Goal: Task Accomplishment & Management: Manage account settings

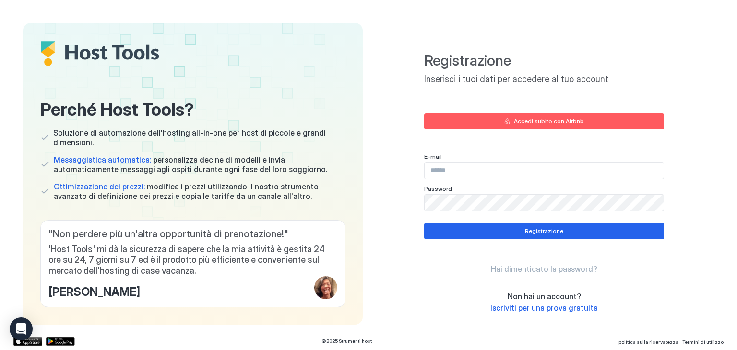
click at [463, 175] on input "Campo di input" at bounding box center [543, 171] width 239 height 16
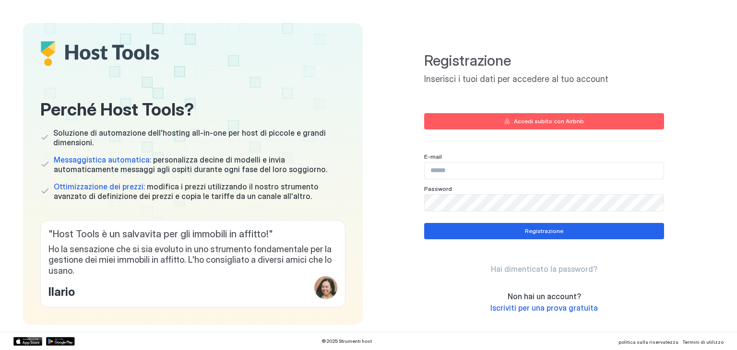
click at [524, 122] on font "Accedi subito con Airbnb" at bounding box center [549, 120] width 70 height 7
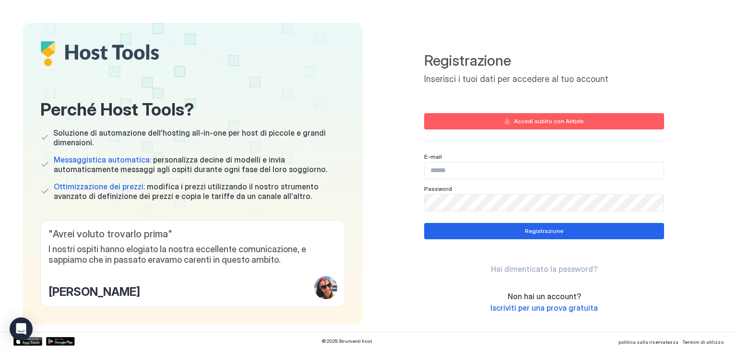
click at [537, 121] on font "Accedi subito con Airbnb" at bounding box center [549, 120] width 70 height 7
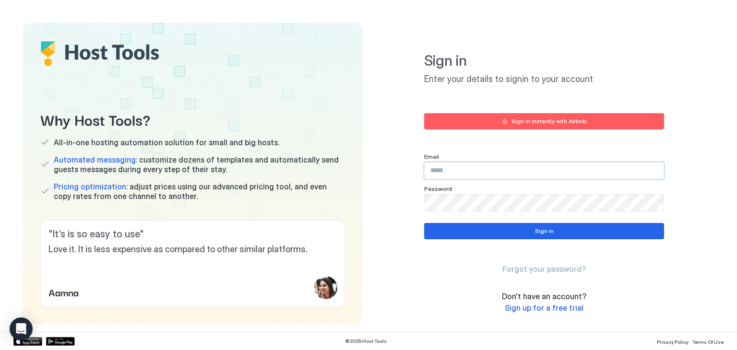
click at [451, 174] on input "Input Field" at bounding box center [543, 171] width 239 height 16
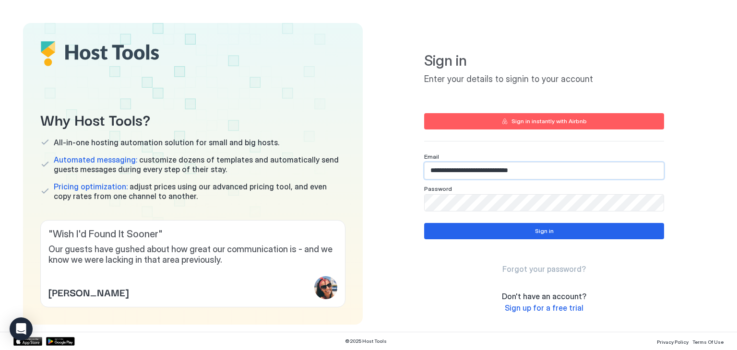
type input "**********"
click at [509, 232] on button "Sign in" at bounding box center [544, 231] width 240 height 16
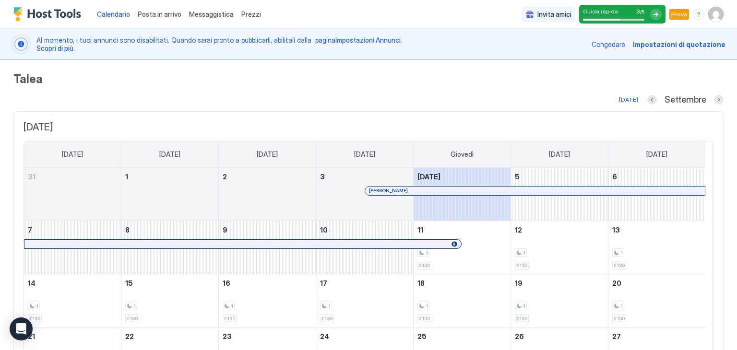
click at [712, 16] on img "Profilo utente" at bounding box center [715, 14] width 15 height 15
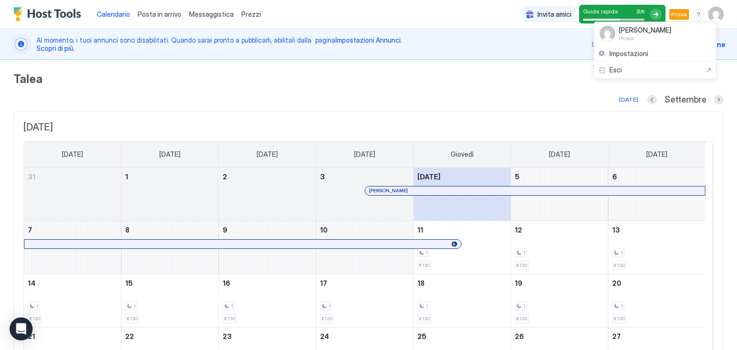
click at [712, 16] on div at bounding box center [368, 175] width 737 height 350
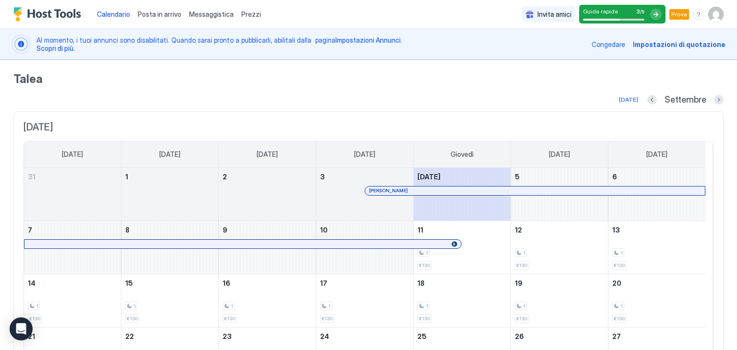
click at [708, 12] on img "Profilo utente" at bounding box center [715, 14] width 15 height 15
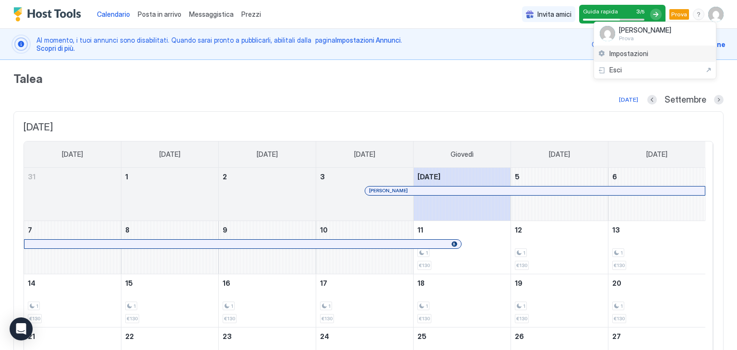
click at [646, 49] on font "Impostazioni" at bounding box center [628, 53] width 39 height 8
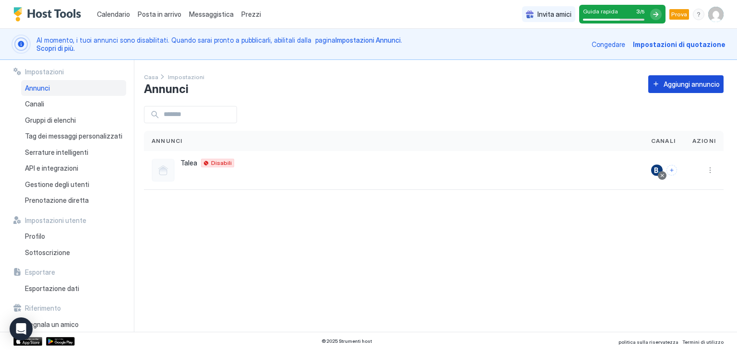
click at [694, 84] on font "Aggiungi annuncio" at bounding box center [691, 84] width 56 height 8
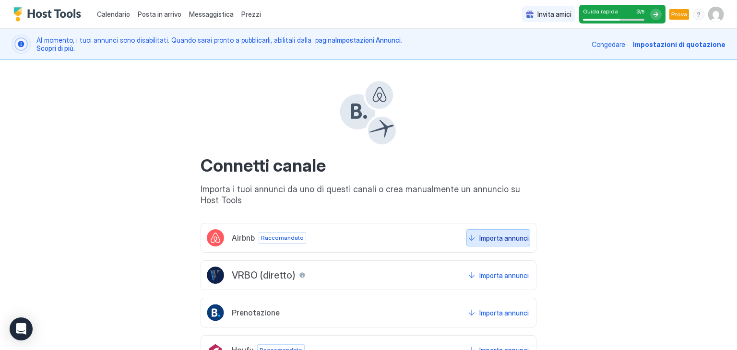
click at [522, 236] on font "Importa annunci" at bounding box center [503, 238] width 49 height 8
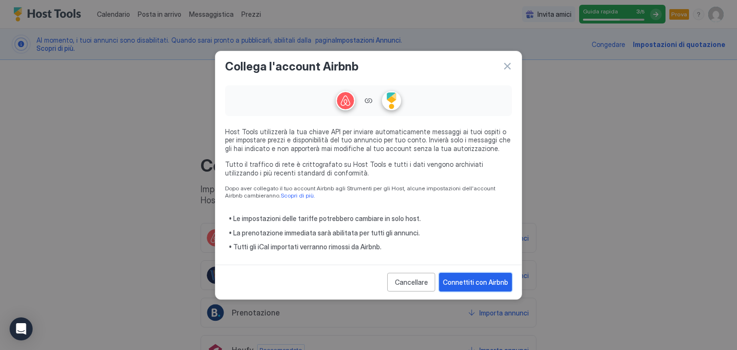
click at [483, 286] on button "Connettiti con Airbnb" at bounding box center [475, 282] width 73 height 19
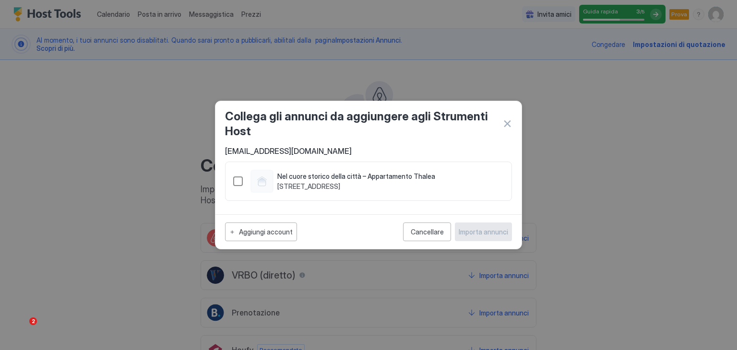
click at [235, 179] on div "1502896661408314636" at bounding box center [238, 181] width 10 height 10
click at [499, 234] on font "Importa annunci" at bounding box center [482, 232] width 49 height 8
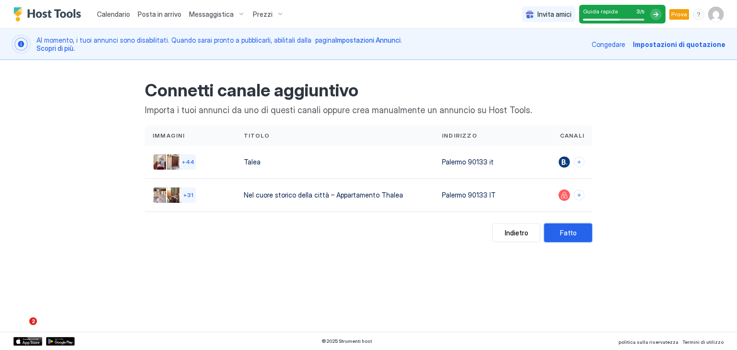
click at [557, 233] on button "Fatto" at bounding box center [568, 232] width 48 height 19
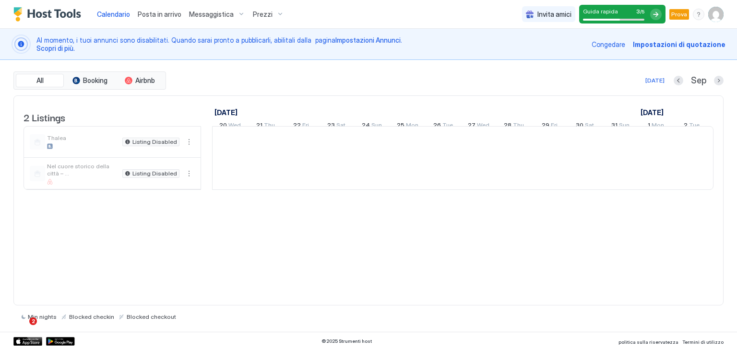
scroll to position [0, 533]
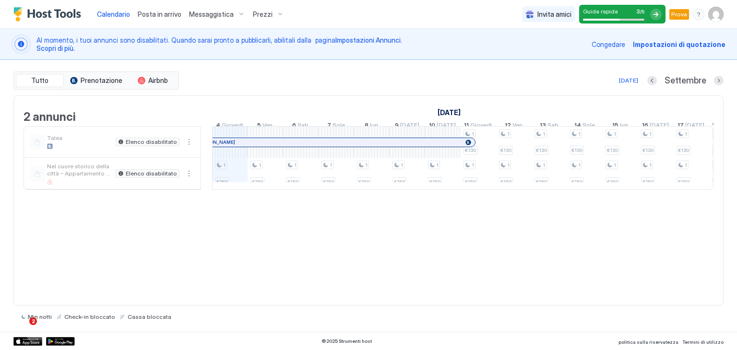
click at [230, 17] on div "Messaggistica" at bounding box center [217, 14] width 64 height 16
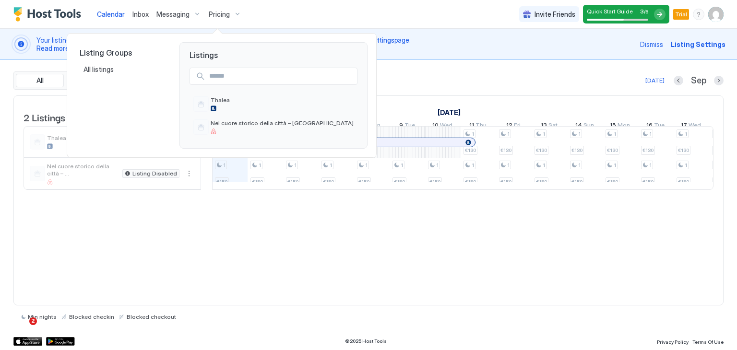
click at [192, 12] on div at bounding box center [368, 175] width 737 height 350
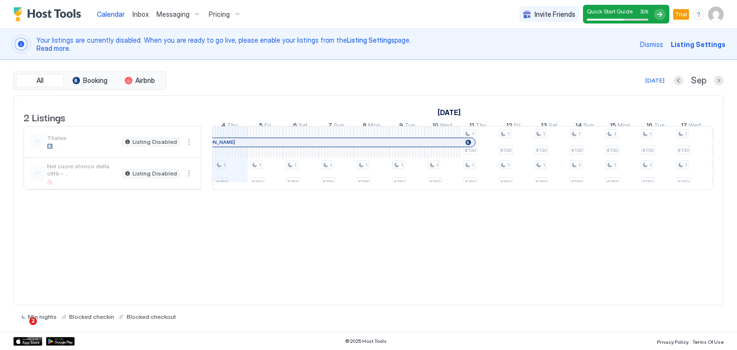
click at [192, 12] on div "Messaging" at bounding box center [179, 14] width 52 height 16
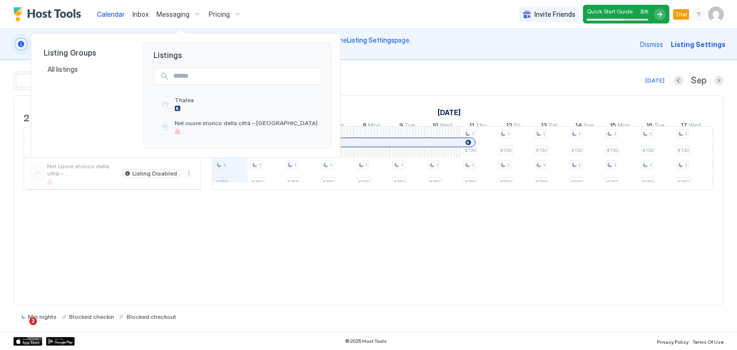
click at [182, 12] on div at bounding box center [368, 175] width 737 height 350
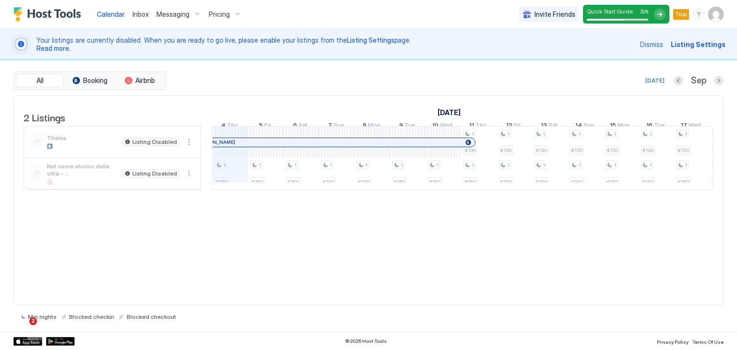
click at [174, 12] on span "Messaging" at bounding box center [172, 14] width 33 height 9
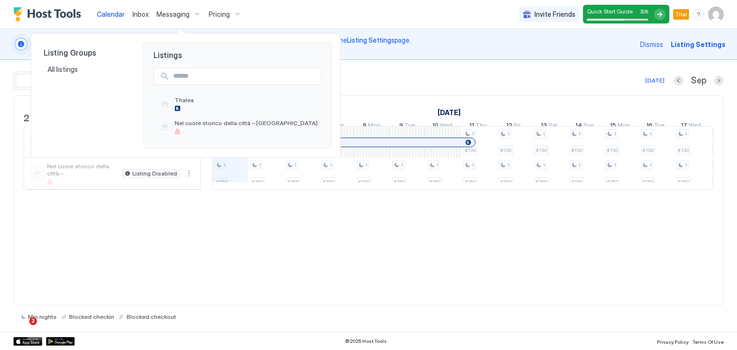
click at [165, 12] on div at bounding box center [368, 175] width 737 height 350
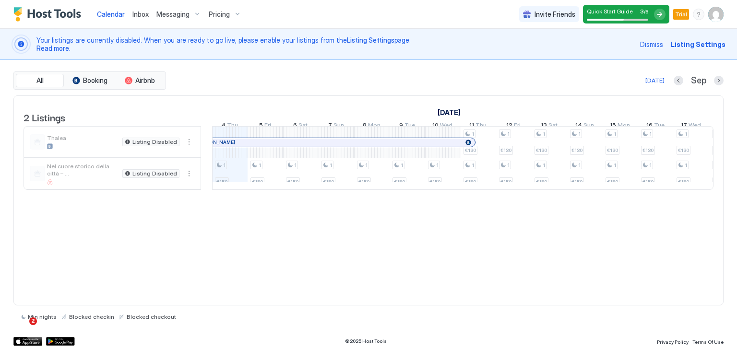
click at [165, 12] on span "Messaging" at bounding box center [172, 14] width 33 height 9
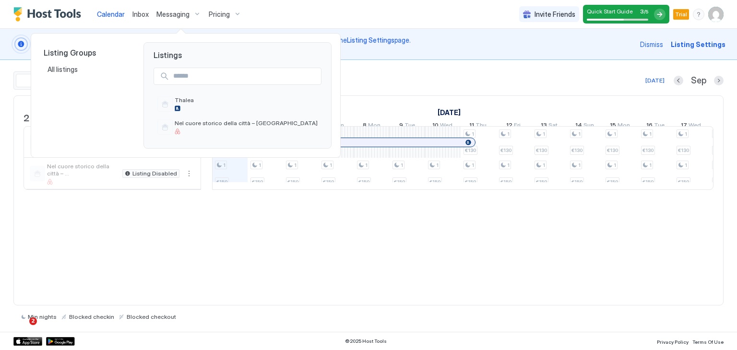
click at [165, 12] on div "Calendar Inbox Messaging Pricing Invite Friends Quick Start Guide 3 / 5 Trial F…" at bounding box center [368, 175] width 737 height 350
click at [196, 17] on div at bounding box center [368, 175] width 737 height 350
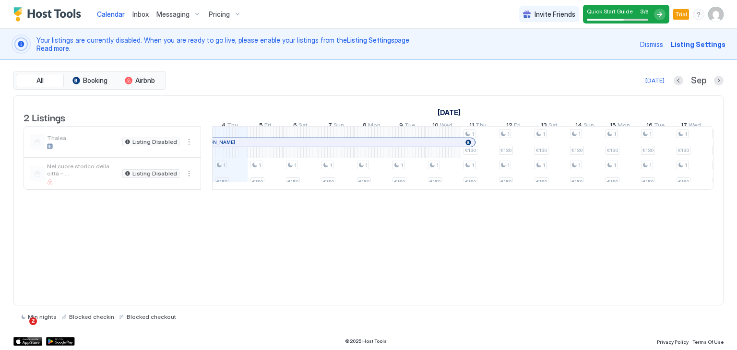
click at [193, 12] on div "Messaging" at bounding box center [179, 14] width 52 height 16
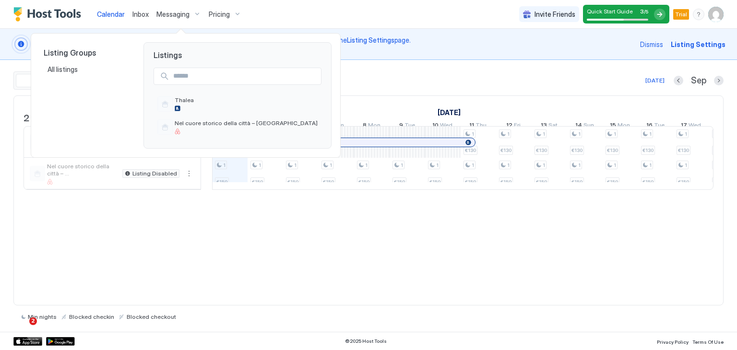
drag, startPoint x: 141, startPoint y: 10, endPoint x: 141, endPoint y: 15, distance: 4.9
click at [141, 15] on div at bounding box center [368, 175] width 737 height 350
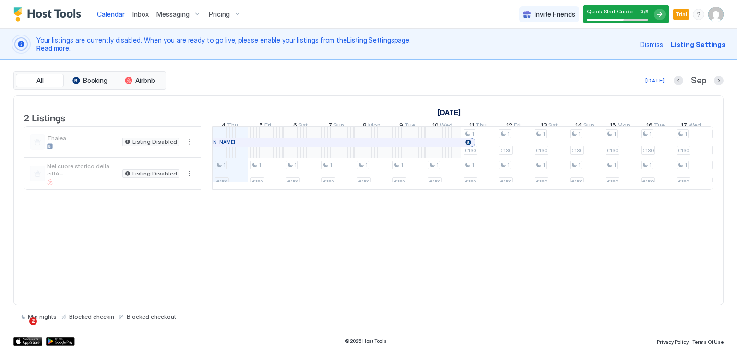
click at [141, 15] on span "Inbox" at bounding box center [140, 14] width 16 height 8
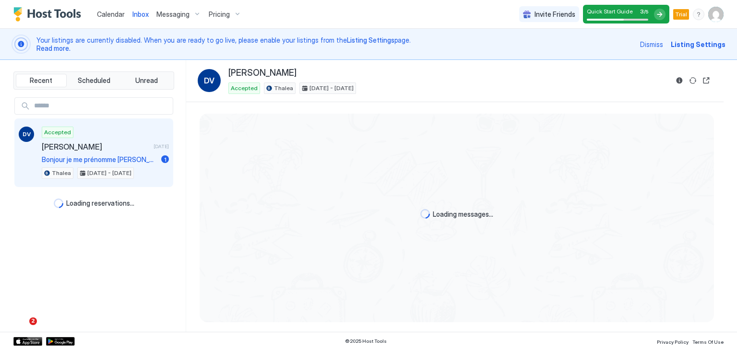
click at [141, 15] on span "Inbox" at bounding box center [140, 14] width 16 height 8
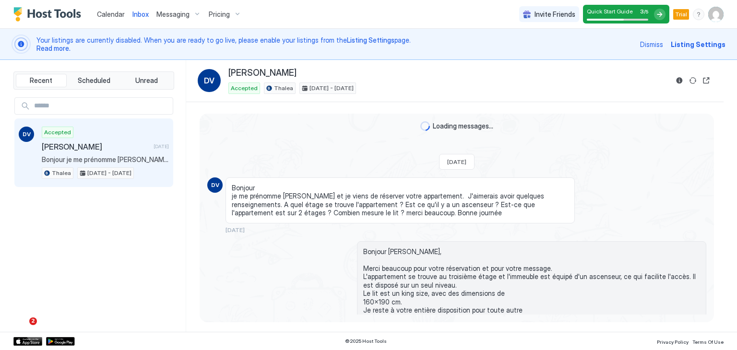
scroll to position [471, 0]
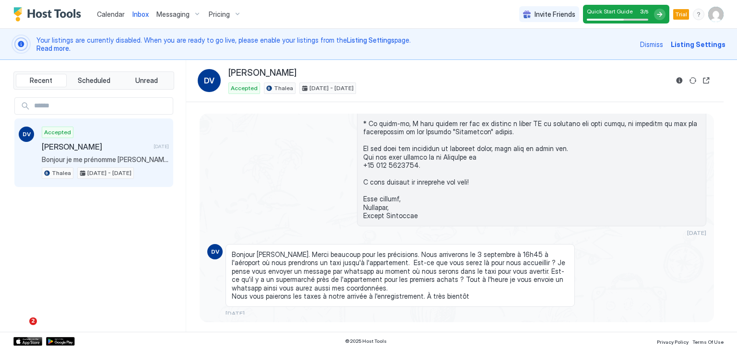
click at [167, 15] on span "Messaging" at bounding box center [172, 14] width 33 height 9
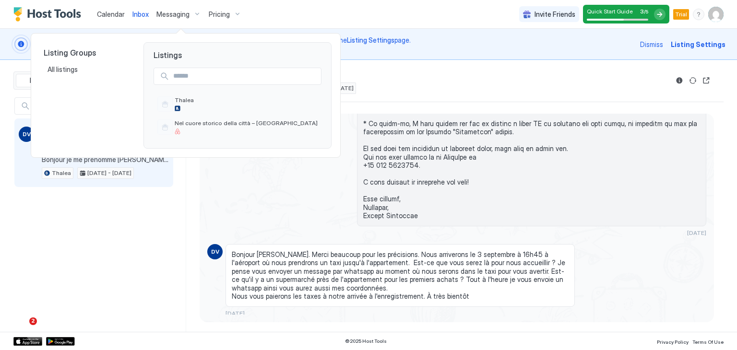
click at [362, 13] on div at bounding box center [368, 175] width 737 height 350
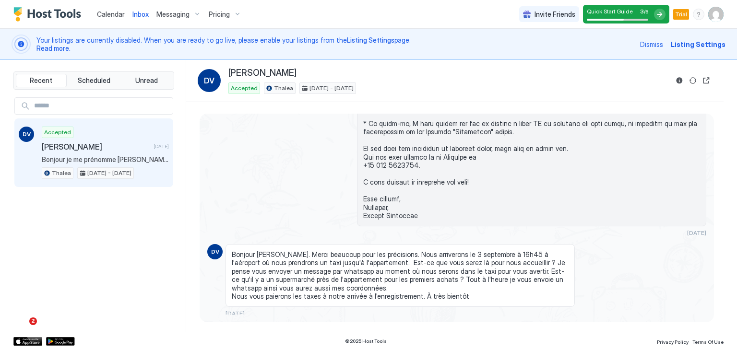
drag, startPoint x: 434, startPoint y: 2, endPoint x: 502, endPoint y: 16, distance: 69.5
click at [502, 16] on div "Calendar Inbox Messaging Pricing Invite Friends Quick Start Guide 3 / 5 Trial FC" at bounding box center [368, 14] width 737 height 29
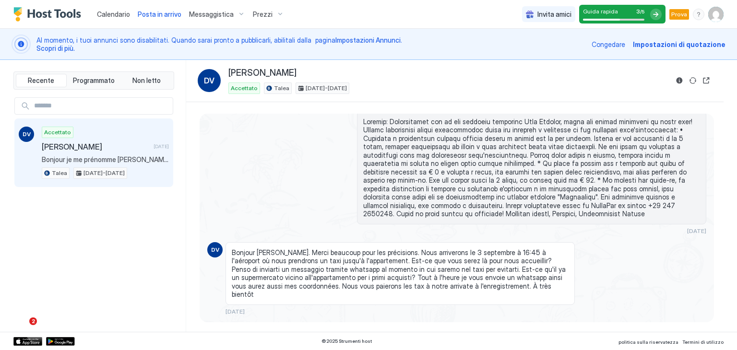
scroll to position [236, 0]
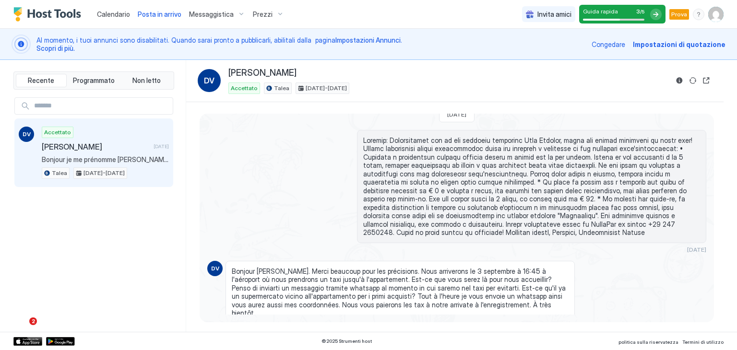
click at [272, 15] on div "Prezzi" at bounding box center [268, 14] width 39 height 16
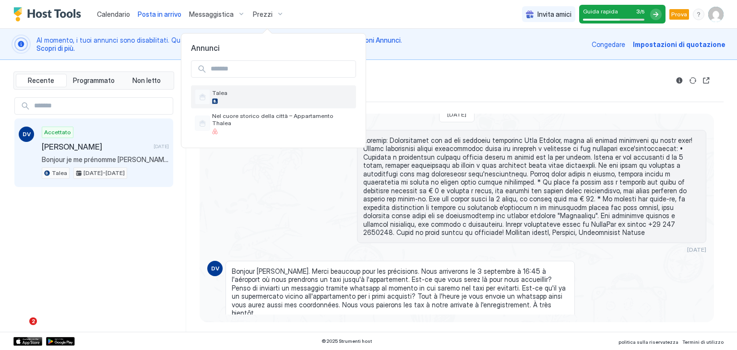
click at [221, 101] on div at bounding box center [282, 101] width 140 height 6
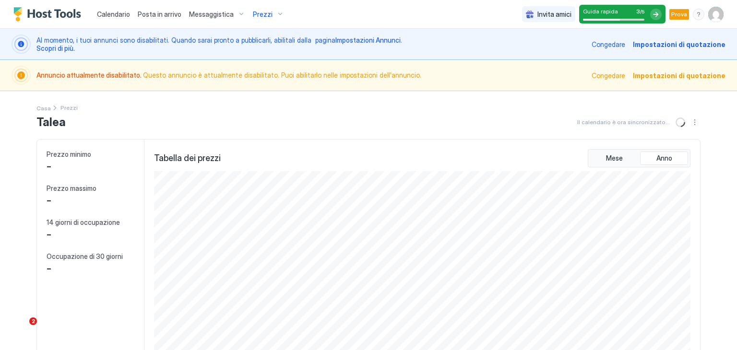
scroll to position [479394, 479035]
click at [691, 73] on font "Impostazioni di quotazione" at bounding box center [679, 75] width 93 height 8
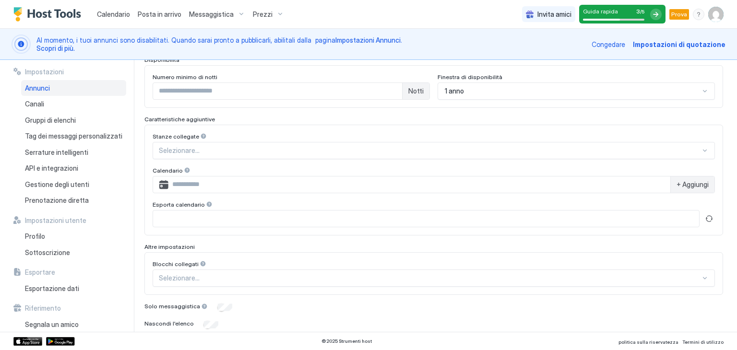
scroll to position [297, 0]
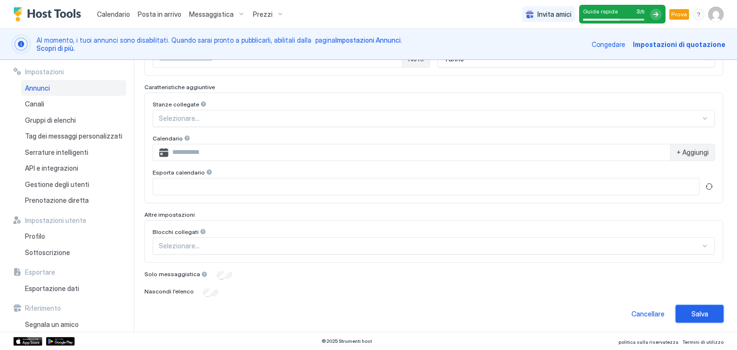
click at [693, 310] on font "Salva" at bounding box center [699, 314] width 17 height 8
click at [706, 305] on button "Salva" at bounding box center [699, 314] width 48 height 18
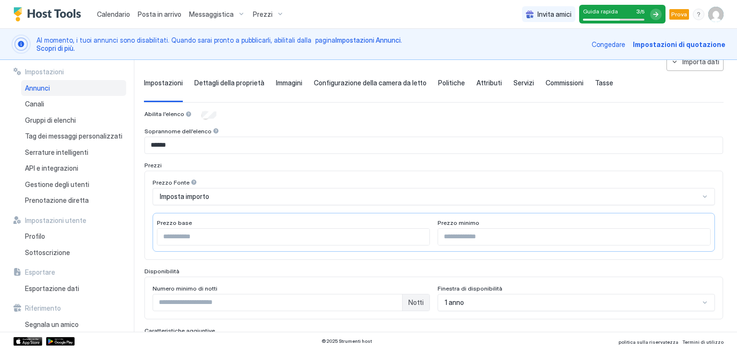
scroll to position [44, 0]
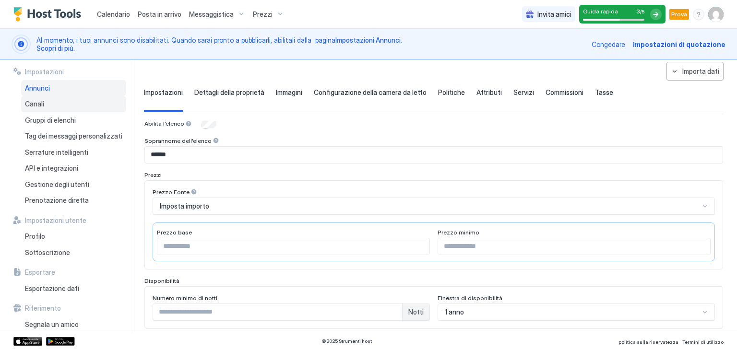
click at [34, 100] on font "Canali" at bounding box center [34, 104] width 19 height 8
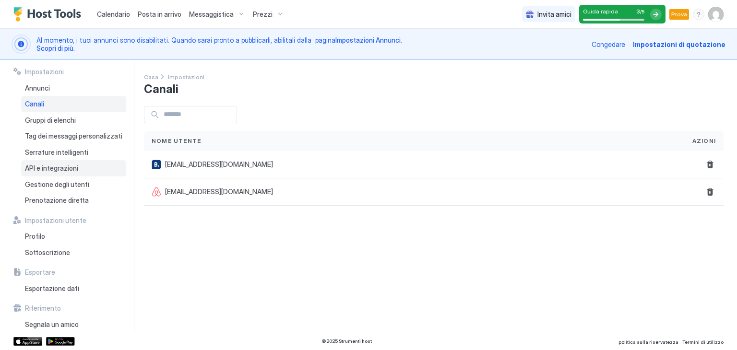
click at [67, 164] on font "API e integrazioni" at bounding box center [51, 168] width 53 height 8
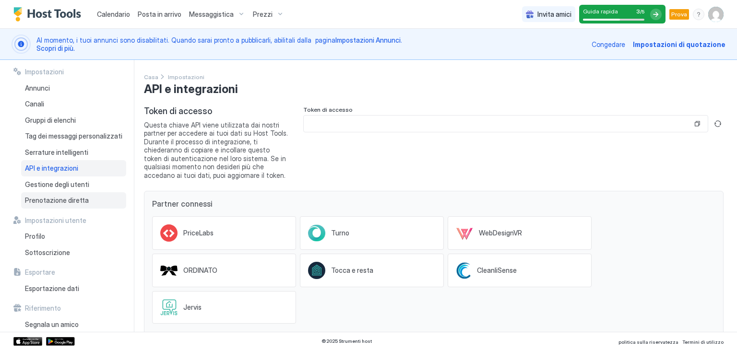
click at [62, 200] on font "Prenotazione diretta" at bounding box center [57, 200] width 64 height 8
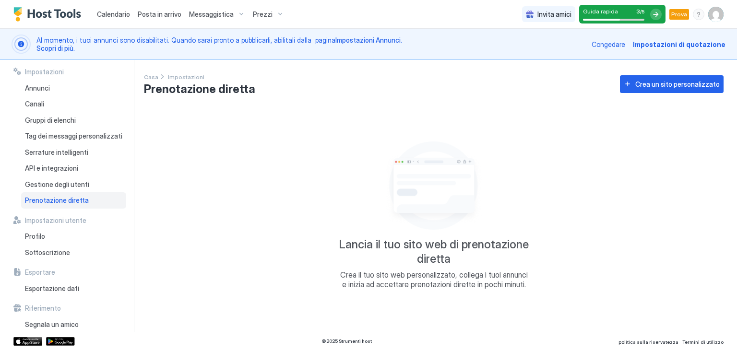
scroll to position [8, 0]
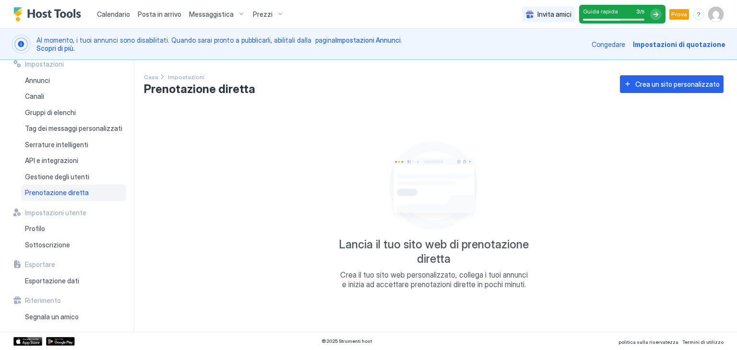
click at [660, 10] on div at bounding box center [656, 15] width 12 height 12
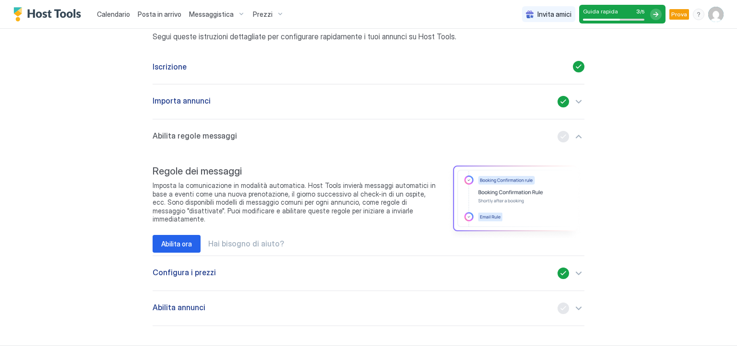
scroll to position [84, 0]
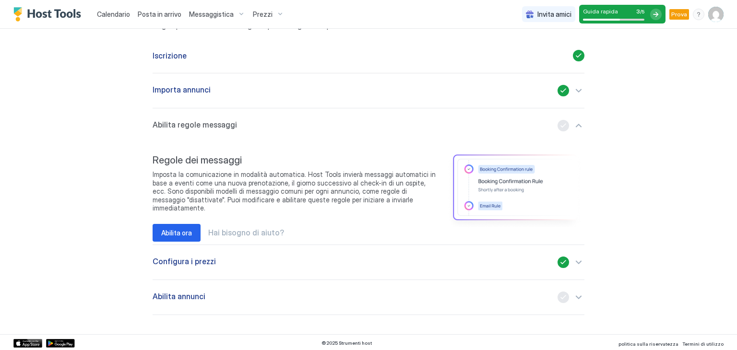
click at [529, 297] on div "Abilita annunci" at bounding box center [369, 298] width 432 height 12
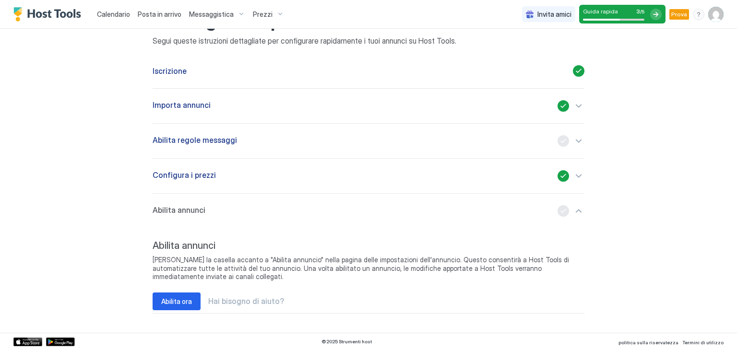
scroll to position [68, 0]
click at [174, 298] on font "Abilita ora" at bounding box center [176, 302] width 31 height 8
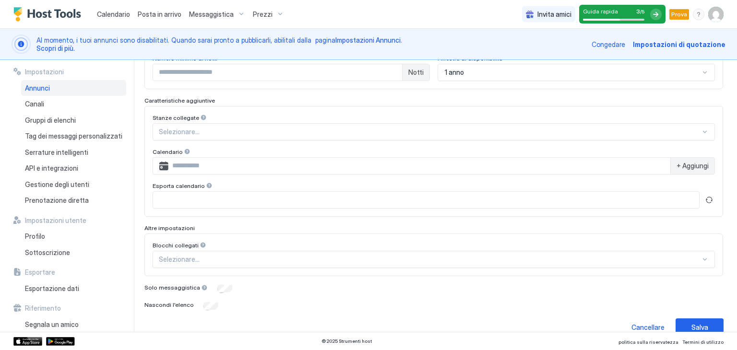
scroll to position [287, 0]
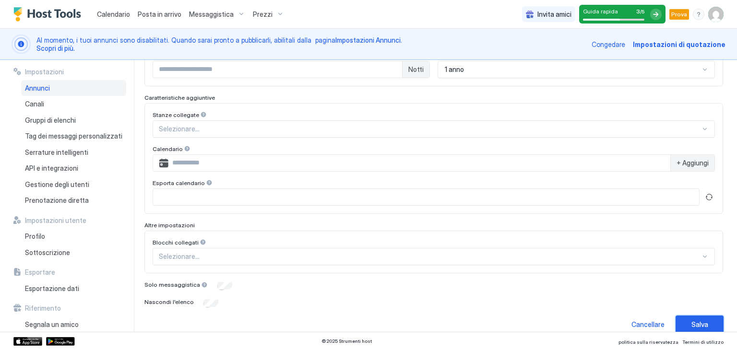
click at [694, 324] on font "Salva" at bounding box center [699, 324] width 17 height 8
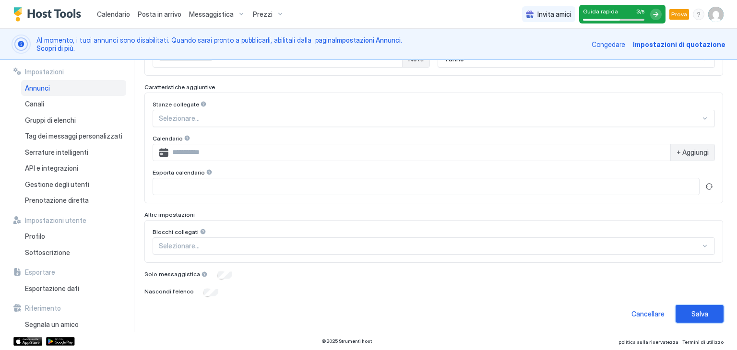
click at [696, 310] on font "Salva" at bounding box center [699, 314] width 17 height 8
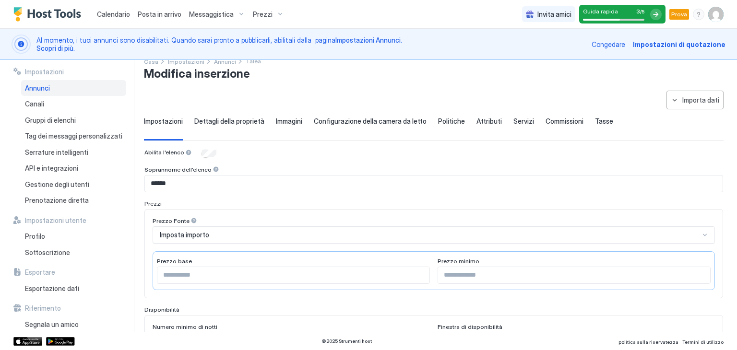
scroll to position [0, 0]
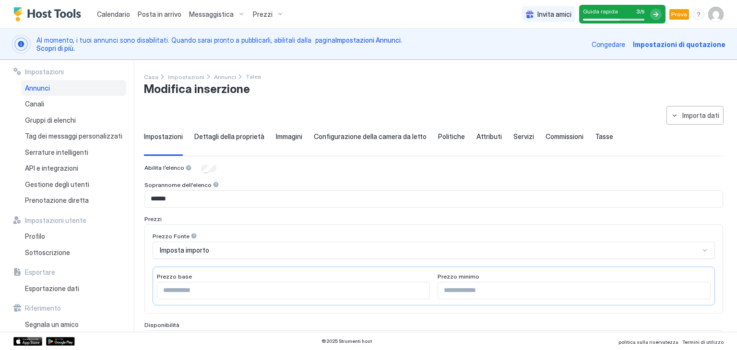
click at [223, 133] on font "Dettagli della proprietà" at bounding box center [229, 136] width 70 height 8
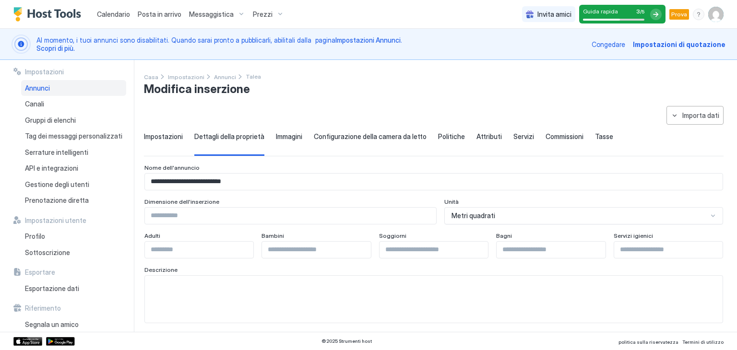
click at [695, 45] on font "Impostazioni di quotazione" at bounding box center [679, 44] width 93 height 8
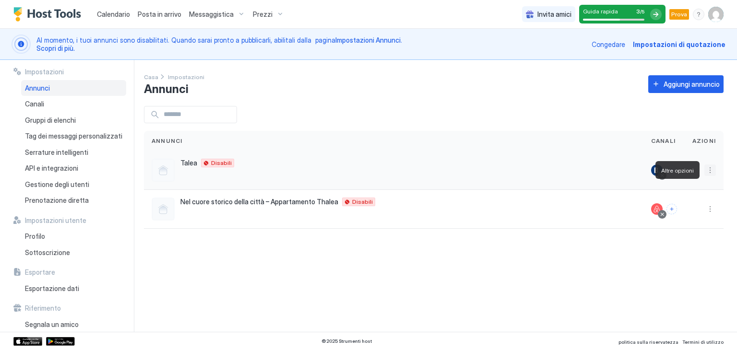
click at [707, 165] on button "Altre opzioni" at bounding box center [710, 170] width 12 height 12
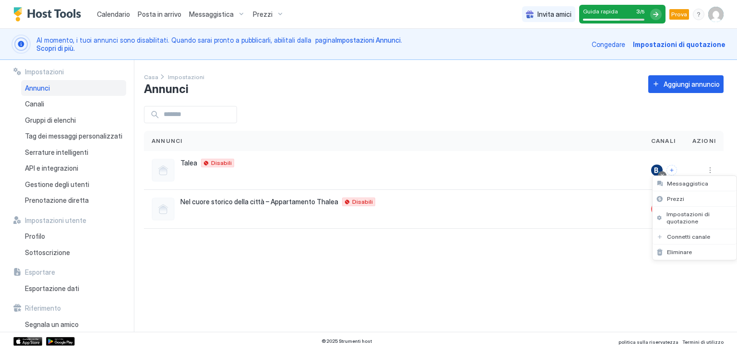
drag, startPoint x: 598, startPoint y: 261, endPoint x: 595, endPoint y: 273, distance: 12.9
click at [595, 273] on div at bounding box center [368, 175] width 737 height 350
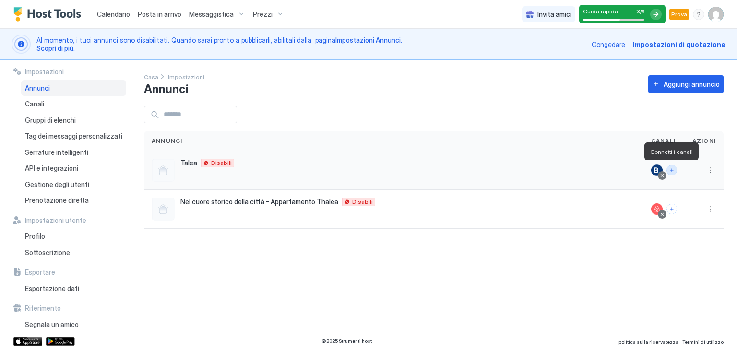
click at [674, 171] on button "Connetti i canali" at bounding box center [671, 170] width 11 height 11
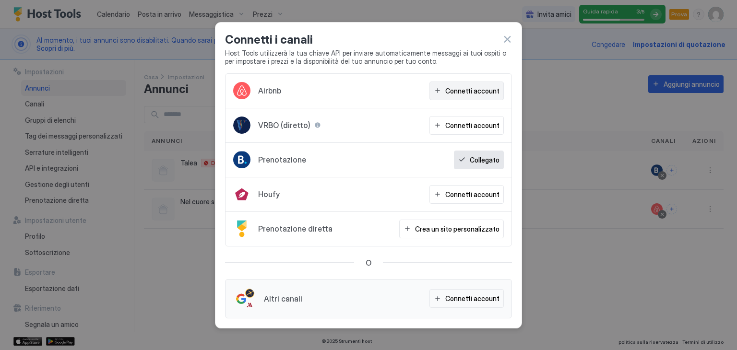
click at [492, 89] on font "Connetti account" at bounding box center [472, 91] width 54 height 8
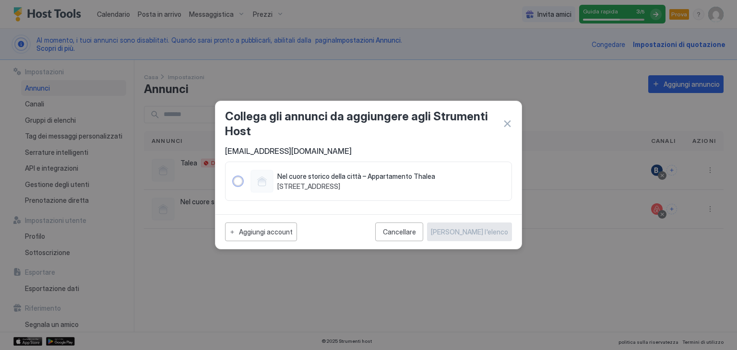
click at [241, 184] on div "1502896661408314636" at bounding box center [238, 181] width 10 height 10
click at [241, 182] on div "1502896661408314636" at bounding box center [238, 181] width 10 height 10
click at [340, 183] on font "Via Cagliari, 5 7, Palermo, Sicilia 90133 IT" at bounding box center [308, 186] width 63 height 8
click at [235, 183] on div "1502896661408314636" at bounding box center [238, 181] width 10 height 10
click at [313, 181] on div "Nel cuore storico della città – Appartamento Thalea Via Cagliari, 5 7, Palermo,…" at bounding box center [356, 181] width 158 height 19
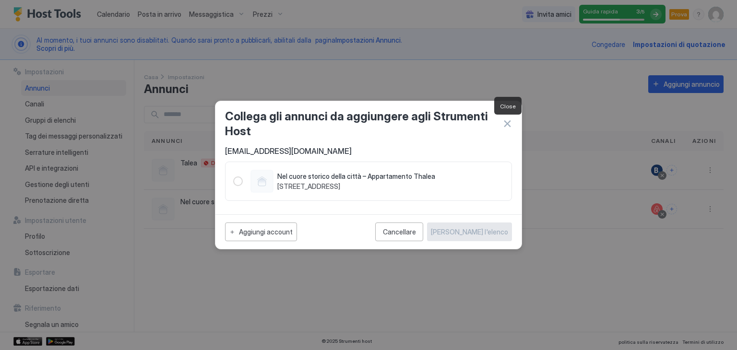
click at [508, 125] on button "button" at bounding box center [507, 124] width 10 height 10
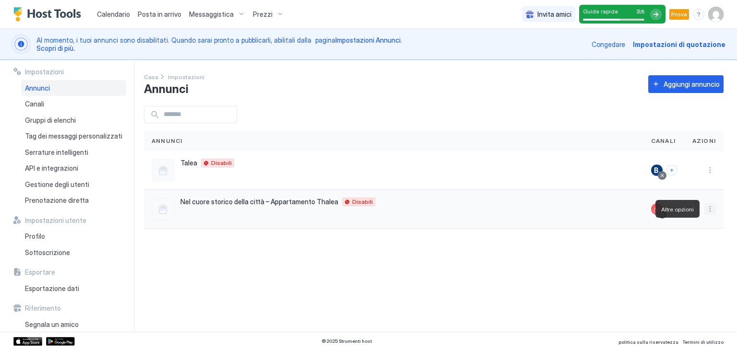
click at [710, 213] on button "Altre opzioni" at bounding box center [710, 209] width 12 height 12
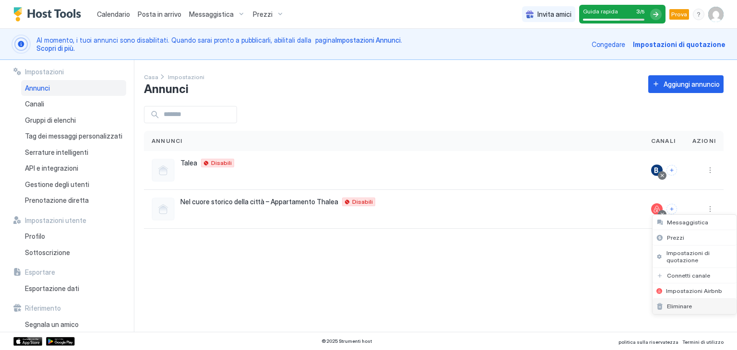
click at [683, 306] on font "Eliminare" at bounding box center [679, 306] width 25 height 7
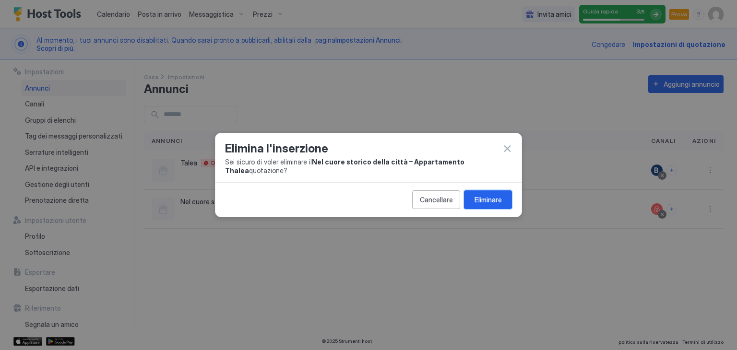
click at [489, 196] on font "Eliminare" at bounding box center [487, 200] width 27 height 8
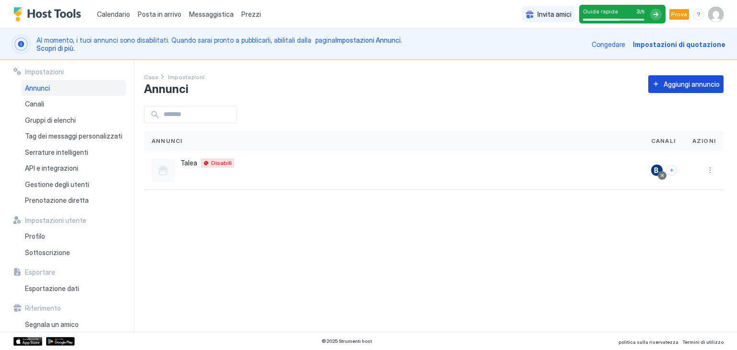
click at [709, 85] on font "Aggiungi annuncio" at bounding box center [691, 84] width 56 height 8
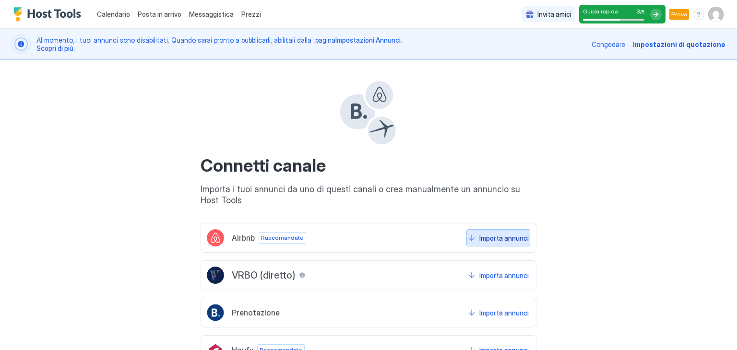
click at [487, 238] on font "Importa annunci" at bounding box center [503, 238] width 49 height 8
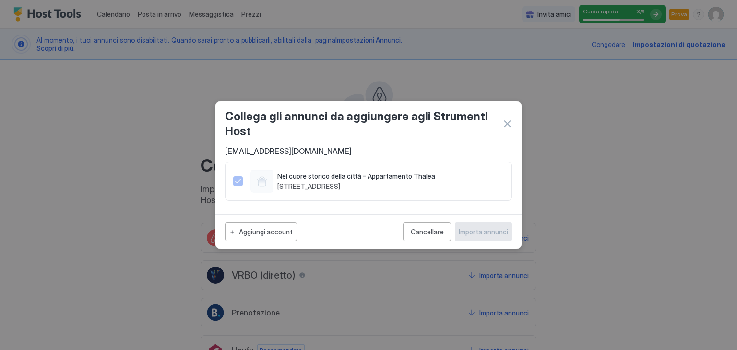
click at [334, 187] on font "Via Cagliari, 5 7, Palermo, Sicilia 90133 IT" at bounding box center [308, 186] width 63 height 8
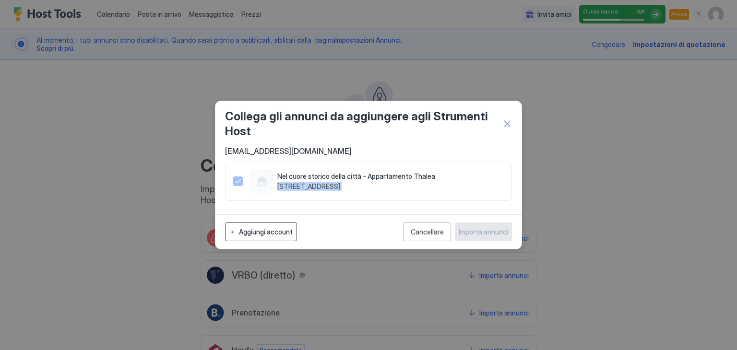
click at [261, 230] on font "Aggiungi account" at bounding box center [266, 232] width 54 height 8
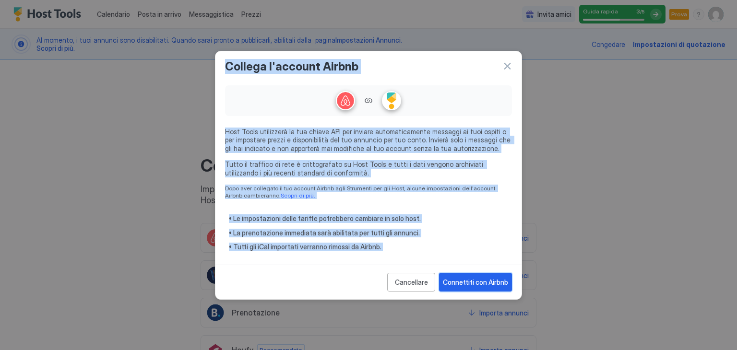
click at [474, 282] on font "Connettiti con Airbnb" at bounding box center [475, 282] width 65 height 8
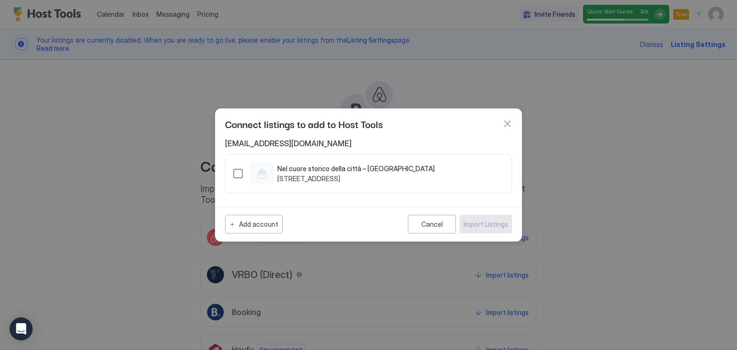
click at [238, 176] on div "1502896661408314636" at bounding box center [238, 174] width 10 height 10
click at [485, 225] on div "Import Listings" at bounding box center [485, 224] width 45 height 10
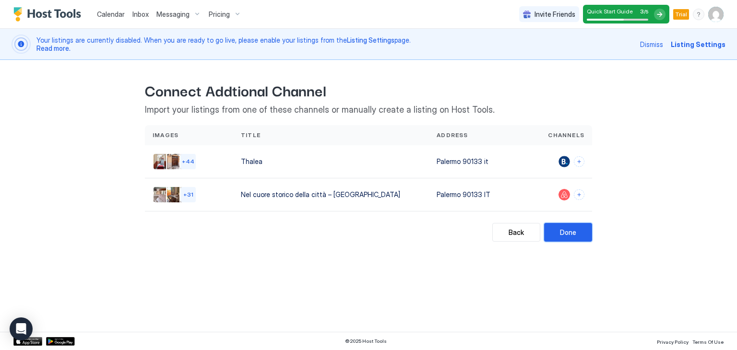
click at [564, 232] on div "Done" at bounding box center [568, 232] width 16 height 10
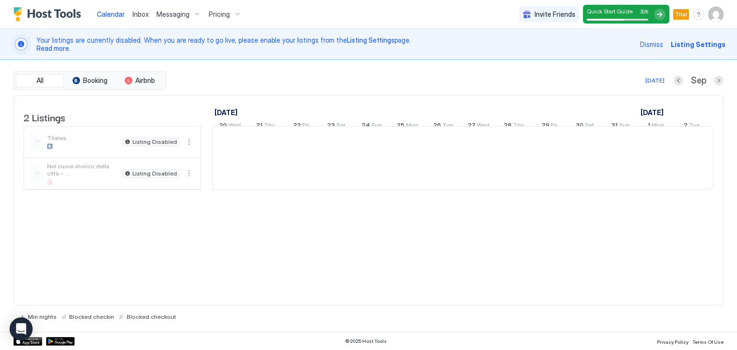
scroll to position [0, 533]
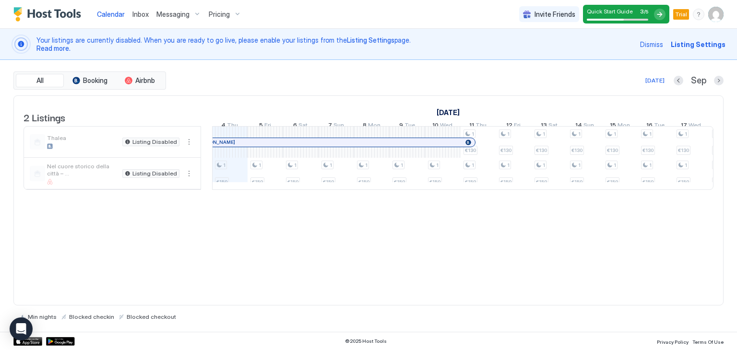
click at [682, 12] on span "Trial" at bounding box center [681, 14] width 12 height 9
click at [711, 16] on img "User profile" at bounding box center [715, 14] width 15 height 15
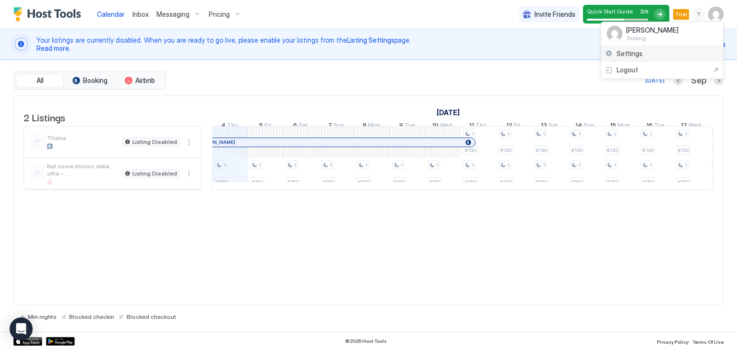
click at [650, 60] on div "Settings" at bounding box center [662, 54] width 122 height 17
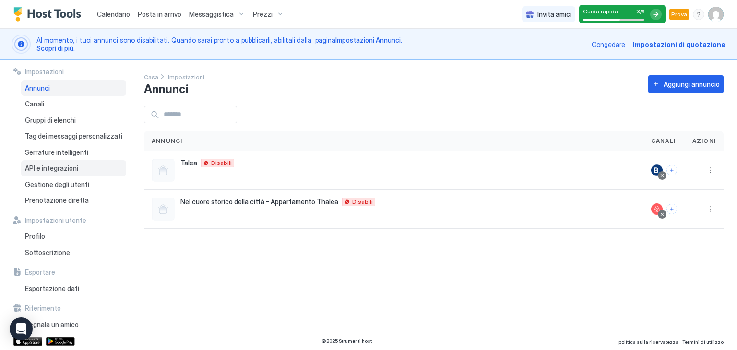
scroll to position [2, 0]
click at [166, 174] on div at bounding box center [163, 170] width 23 height 23
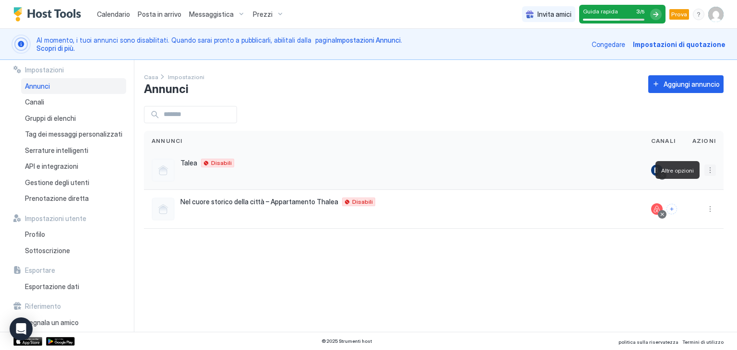
click at [712, 167] on button "Altre opzioni" at bounding box center [710, 170] width 12 height 12
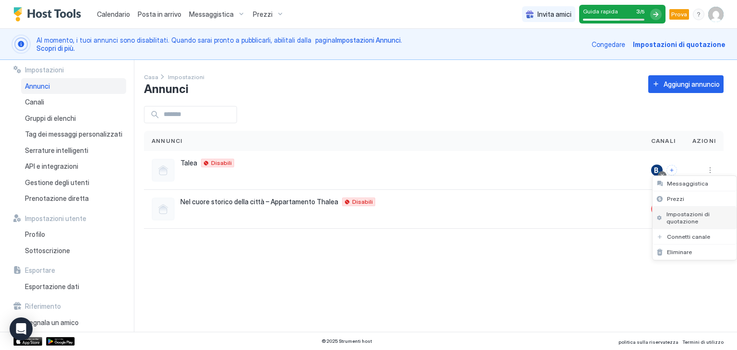
click at [706, 220] on span "Impostazioni di quotazione" at bounding box center [699, 218] width 66 height 14
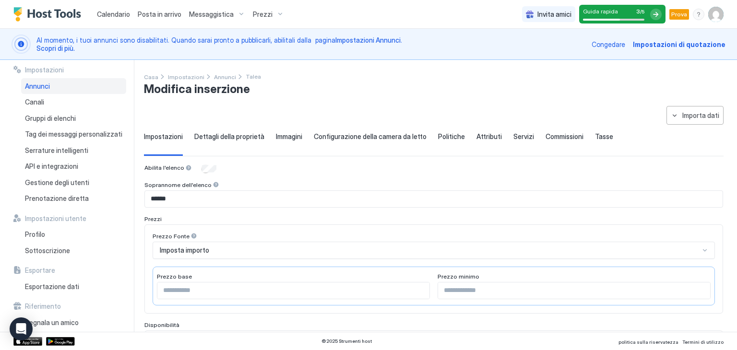
click at [260, 137] on font "Dettagli della proprietà" at bounding box center [229, 136] width 70 height 8
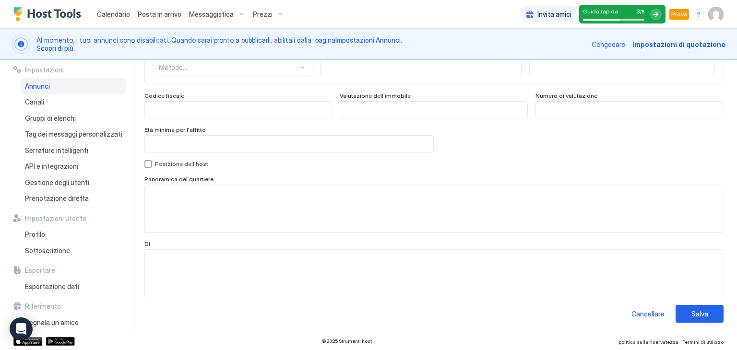
scroll to position [927, 0]
click at [683, 310] on button "Salva" at bounding box center [699, 314] width 48 height 18
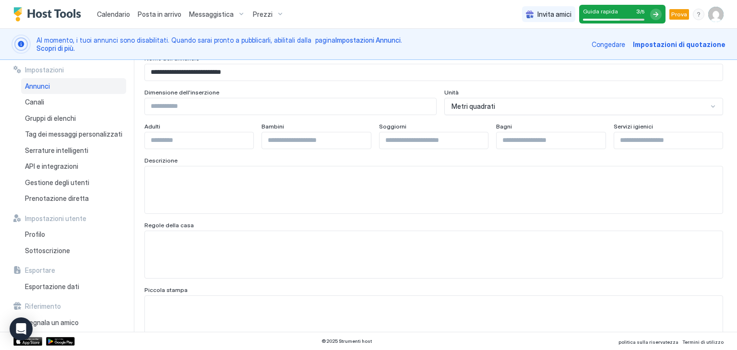
scroll to position [0, 0]
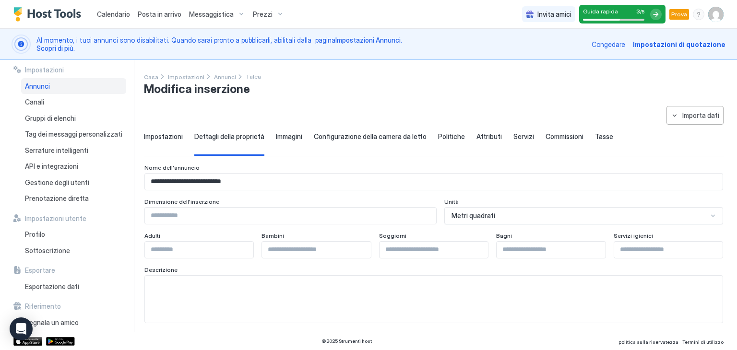
click at [595, 144] on div "Tasse" at bounding box center [604, 143] width 18 height 23
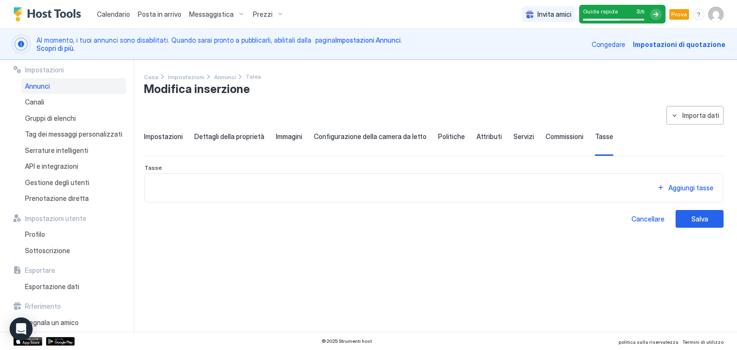
click at [562, 138] on font "Commissioni" at bounding box center [564, 136] width 38 height 8
click at [528, 131] on div "**********" at bounding box center [433, 167] width 579 height 122
click at [517, 135] on font "Servizi" at bounding box center [523, 136] width 21 height 8
click at [484, 140] on span "Attributi" at bounding box center [488, 136] width 25 height 9
click at [413, 134] on font "Configurazione della camera da letto" at bounding box center [370, 136] width 113 height 8
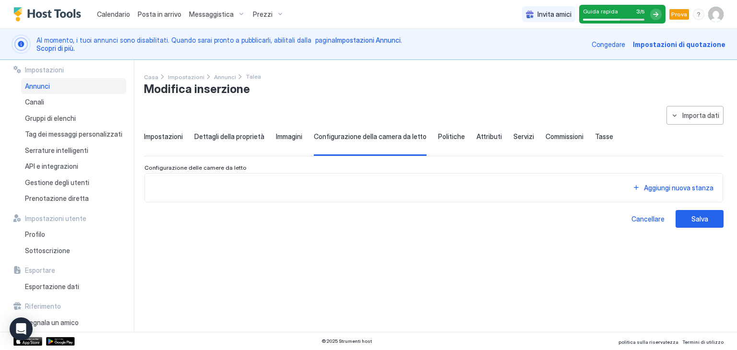
click at [300, 132] on font "Immagini" at bounding box center [289, 136] width 26 height 8
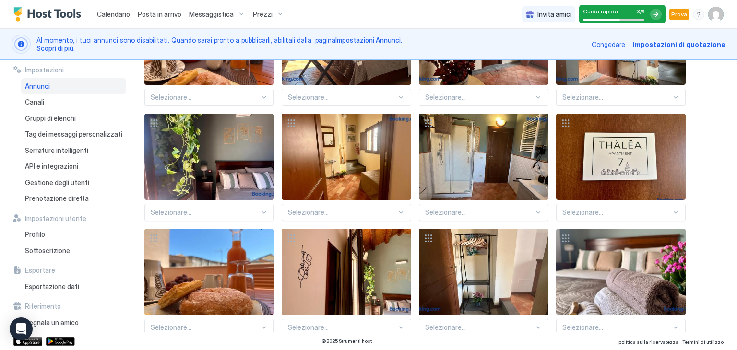
scroll to position [1248, 0]
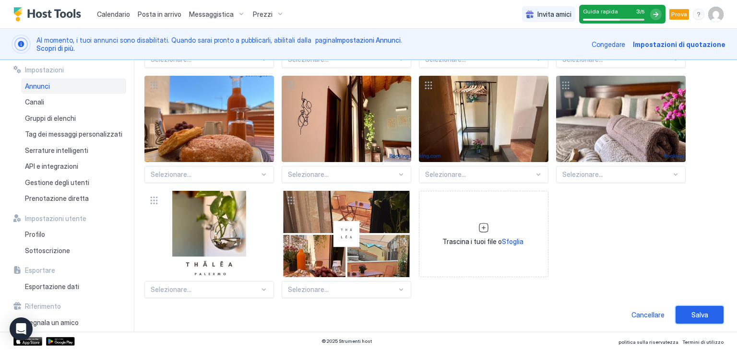
click at [704, 306] on button "Salva" at bounding box center [699, 315] width 48 height 18
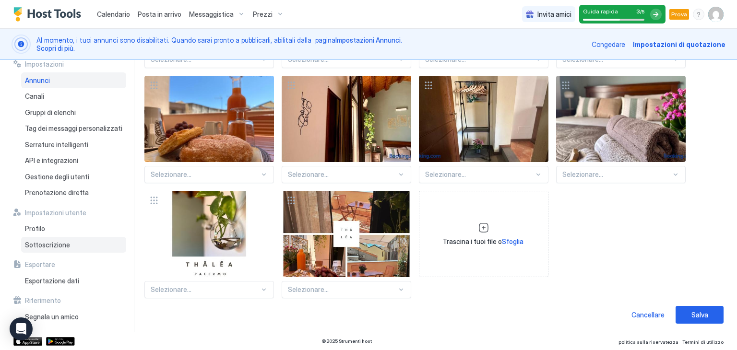
click at [42, 251] on div "Sottoscrizione" at bounding box center [73, 245] width 105 height 16
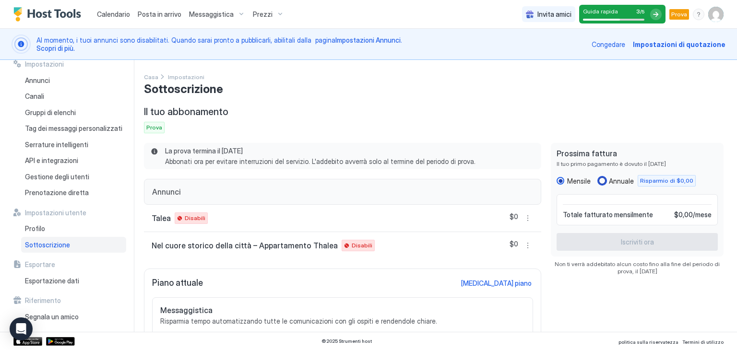
click at [598, 179] on div "annuale" at bounding box center [602, 181] width 8 height 8
click at [556, 182] on div "mensile" at bounding box center [560, 181] width 8 height 8
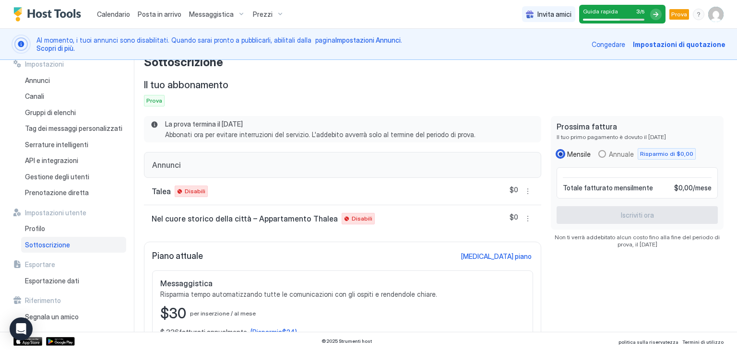
scroll to position [46, 0]
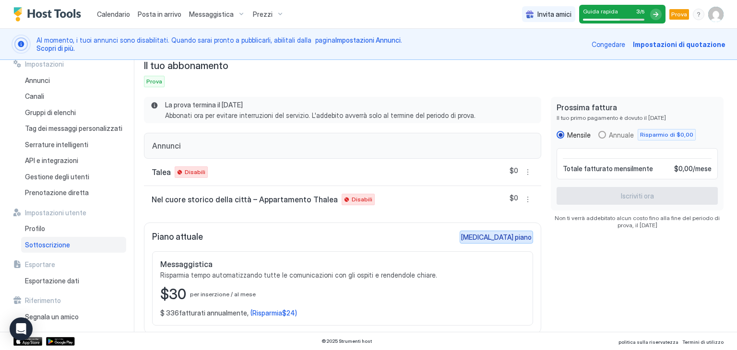
click at [514, 240] on div "Cambia piano" at bounding box center [496, 237] width 70 height 10
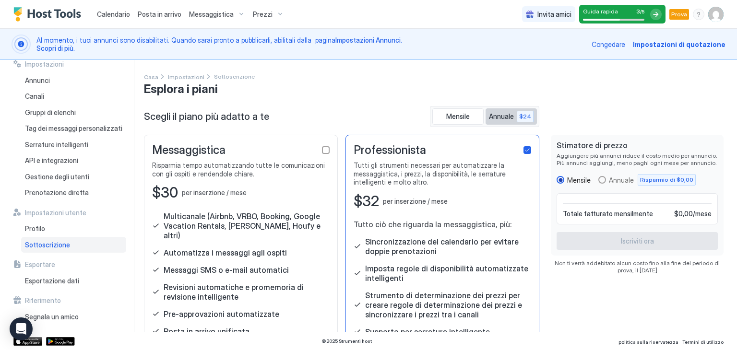
click at [497, 117] on font "Annuale" at bounding box center [501, 116] width 25 height 8
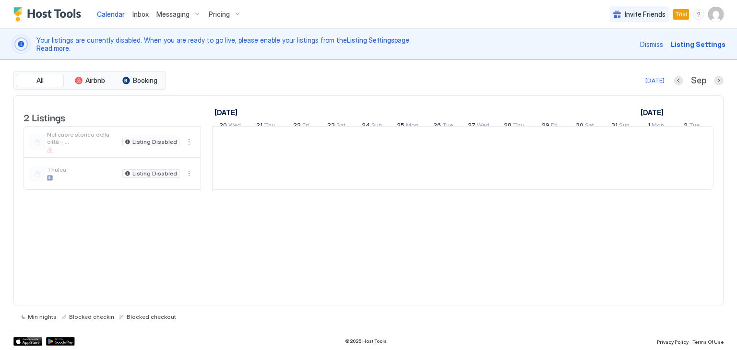
scroll to position [0, 533]
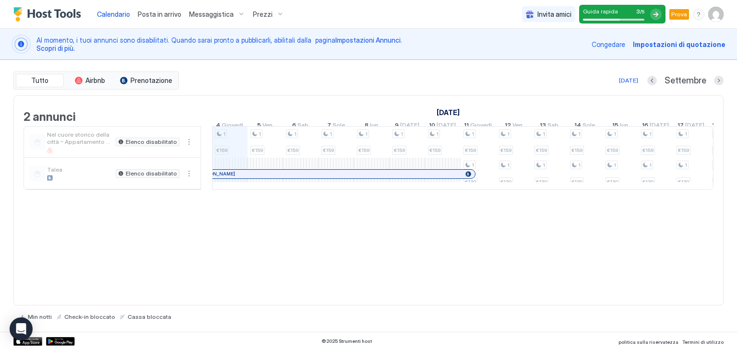
click at [719, 17] on img "Profilo utente" at bounding box center [715, 14] width 15 height 15
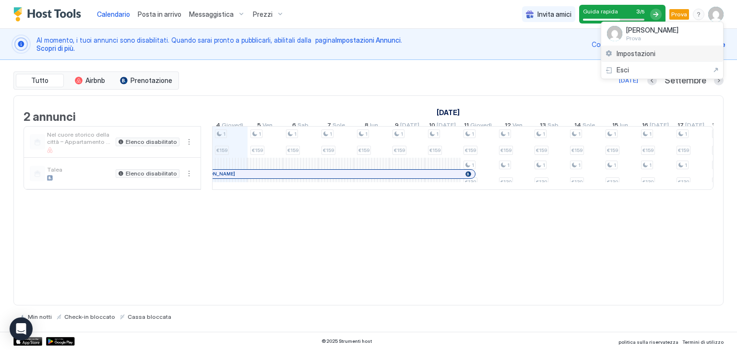
click at [663, 50] on div "Impostazioni" at bounding box center [662, 54] width 122 height 17
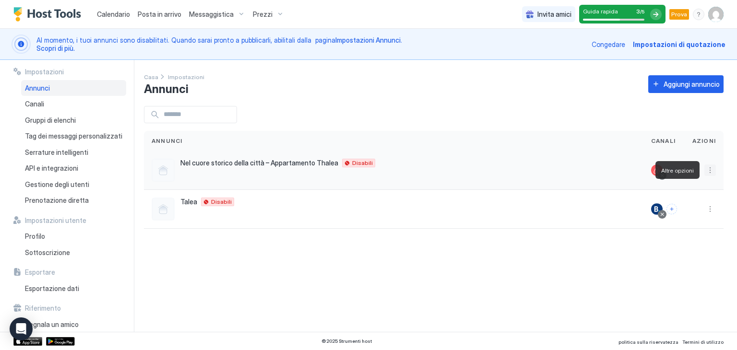
click at [709, 169] on button "Altre opzioni" at bounding box center [710, 170] width 12 height 12
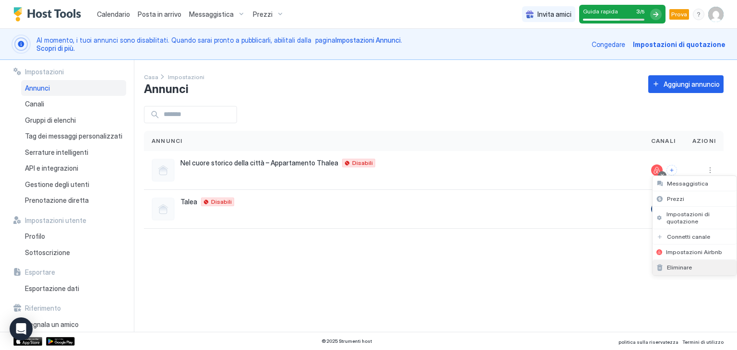
click at [705, 264] on div "Eliminare" at bounding box center [694, 267] width 84 height 15
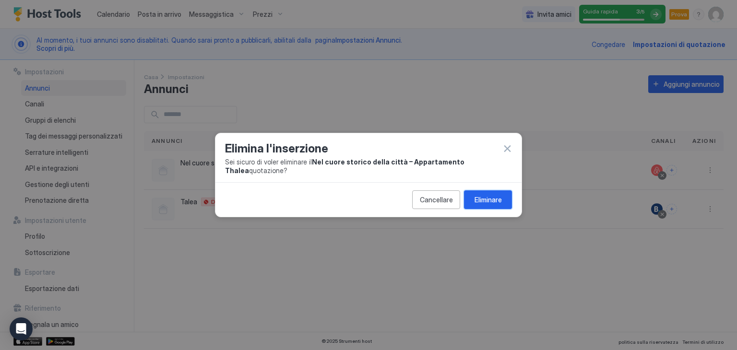
click at [499, 196] on font "Eliminare" at bounding box center [487, 200] width 27 height 8
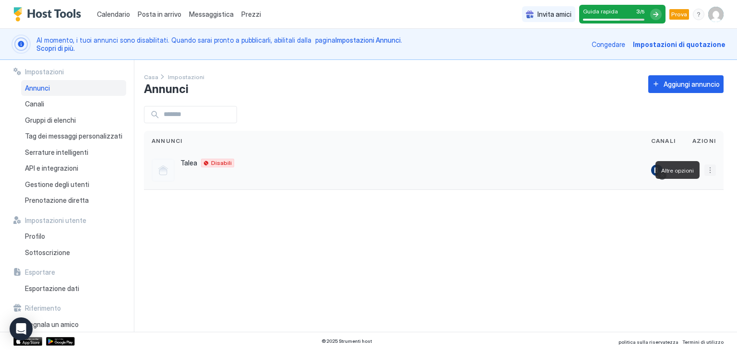
click at [707, 170] on button "Altre opzioni" at bounding box center [710, 170] width 12 height 12
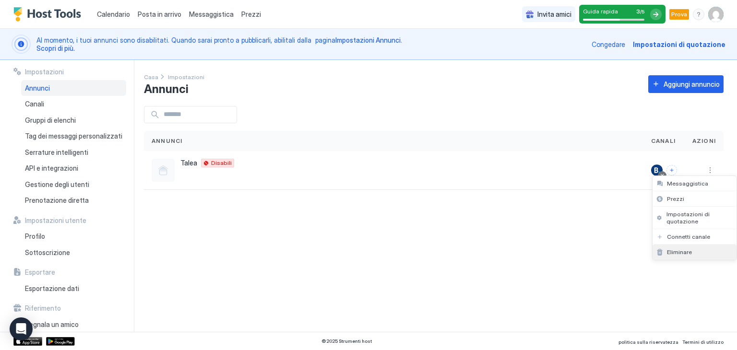
click at [662, 254] on div "Eliminare" at bounding box center [673, 251] width 35 height 7
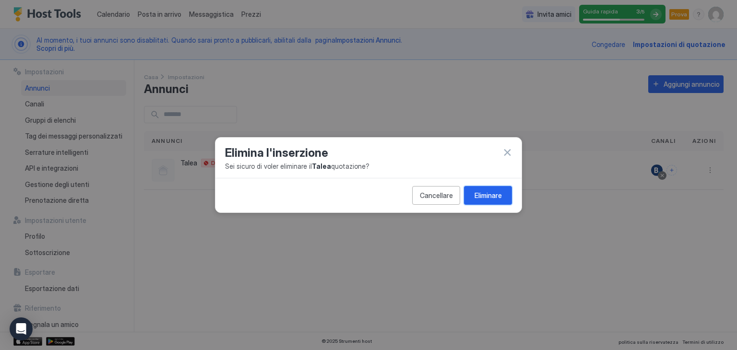
click at [502, 195] on button "Eliminare" at bounding box center [488, 195] width 48 height 19
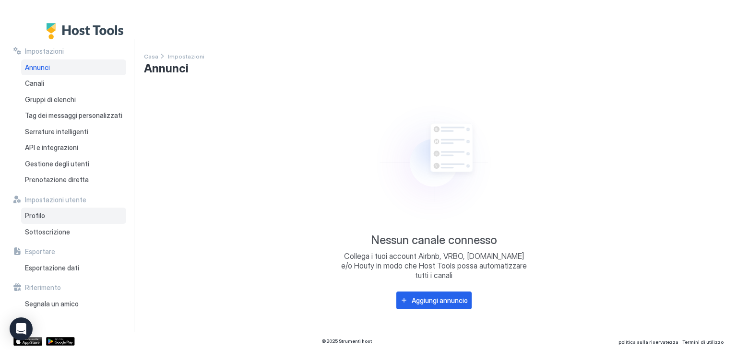
click at [39, 217] on font "Profilo" at bounding box center [35, 215] width 20 height 8
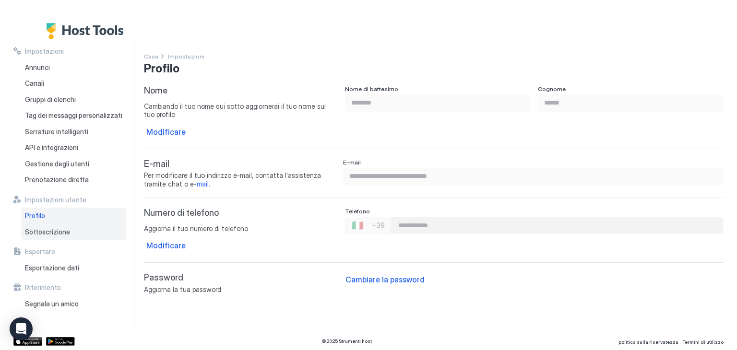
click at [42, 226] on div "Sottoscrizione" at bounding box center [73, 232] width 105 height 16
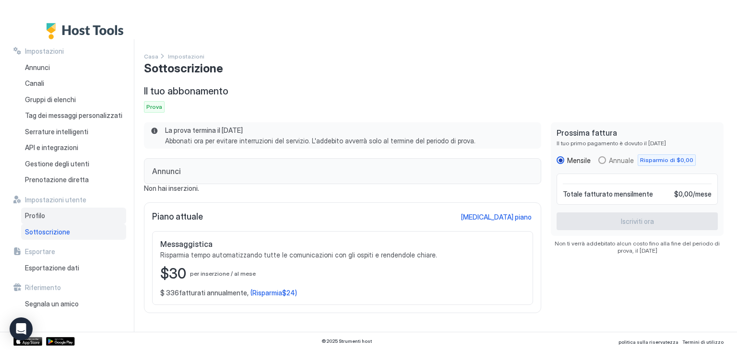
click at [45, 219] on div "Profilo" at bounding box center [73, 216] width 105 height 16
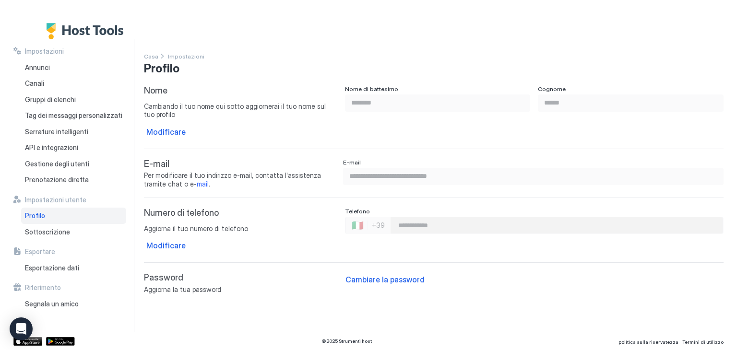
click at [251, 333] on div "© 2025 Strumenti host politica sulla riservatezza Termini di utilizzo" at bounding box center [368, 341] width 737 height 18
click at [84, 25] on img "Logo degli strumenti host" at bounding box center [87, 31] width 82 height 16
drag, startPoint x: 84, startPoint y: 25, endPoint x: 72, endPoint y: 33, distance: 14.6
click at [72, 33] on img "Logo degli strumenti host" at bounding box center [87, 31] width 82 height 16
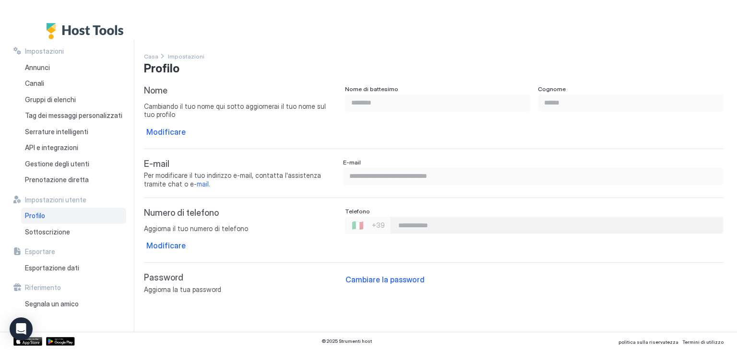
click at [50, 57] on div "Impostazioni Annunci Canali Gruppi di elenchi Tag dei messaggi personalizzati S…" at bounding box center [69, 117] width 113 height 141
click at [49, 230] on font "Sottoscrizione" at bounding box center [47, 232] width 45 height 8
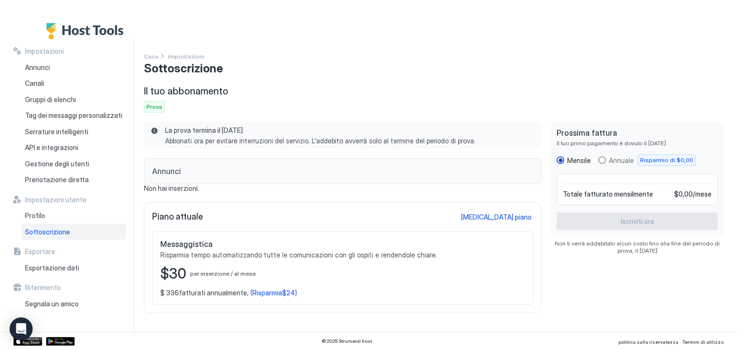
click at [478, 297] on div "Messaggistica Risparmia tempo automatizzando tutte le comunicazioni con gli osp…" at bounding box center [342, 268] width 381 height 74
click at [148, 56] on font "Casa" at bounding box center [151, 56] width 14 height 7
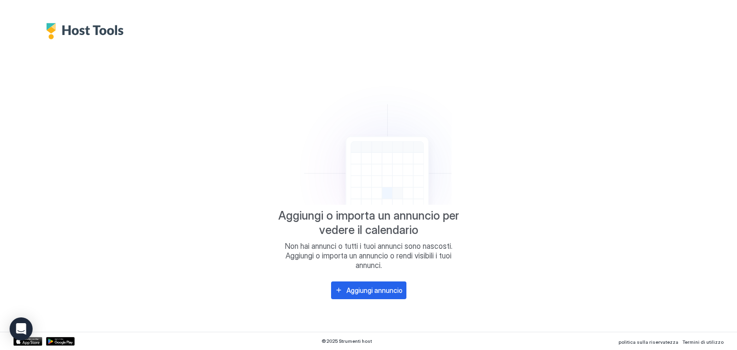
click at [92, 34] on img "Logo degli strumenti host" at bounding box center [87, 31] width 82 height 16
click at [56, 25] on img "Logo degli strumenti host" at bounding box center [87, 31] width 82 height 16
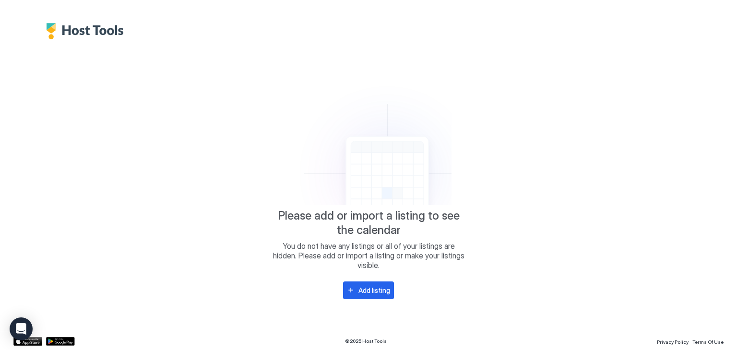
click at [67, 35] on img "Host Tools Logo" at bounding box center [87, 31] width 82 height 16
click at [52, 28] on img "Host Tools Logo" at bounding box center [87, 31] width 82 height 16
click at [379, 296] on button "Add listing" at bounding box center [368, 291] width 51 height 18
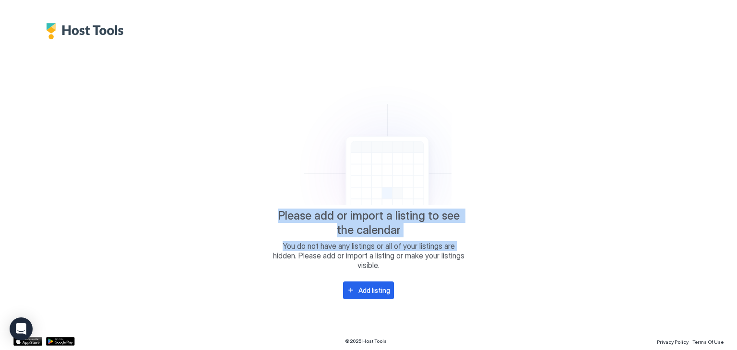
drag, startPoint x: 721, startPoint y: 150, endPoint x: 673, endPoint y: 247, distance: 108.5
click at [673, 247] on div "Please add or import a listing to see the calendar You do not have any listings…" at bounding box center [368, 185] width 737 height 293
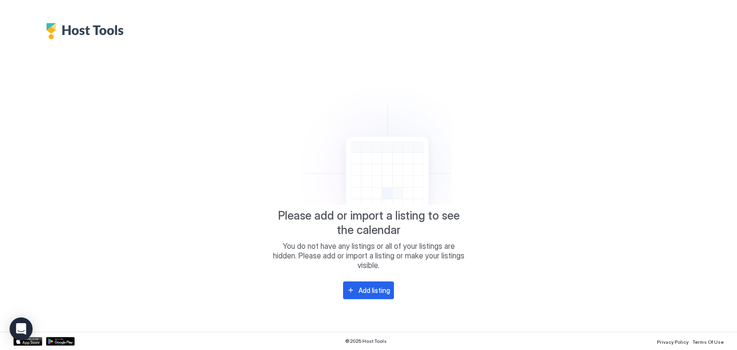
drag, startPoint x: 543, startPoint y: 150, endPoint x: 520, endPoint y: 144, distance: 23.6
click at [520, 144] on div "Please add or import a listing to see the calendar You do not have any listings…" at bounding box center [368, 185] width 710 height 293
drag, startPoint x: 688, startPoint y: 0, endPoint x: 281, endPoint y: 77, distance: 414.2
click at [281, 77] on div "Please add or import a listing to see the calendar You do not have any listings…" at bounding box center [368, 175] width 737 height 350
click at [91, 40] on div "Please add or import a listing to see the calendar You do not have any listings…" at bounding box center [368, 185] width 710 height 293
